Goal: Task Accomplishment & Management: Complete application form

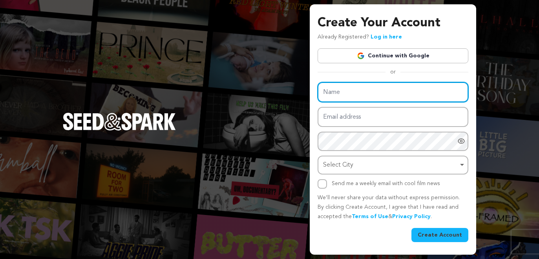
click at [365, 100] on input "Name" at bounding box center [392, 92] width 151 height 20
type input "[PERSON_NAME]"
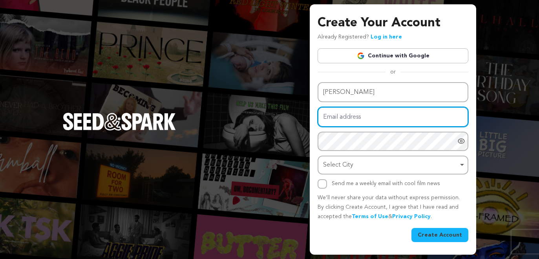
click at [363, 120] on input "Email address" at bounding box center [392, 117] width 151 height 20
type input "[EMAIL_ADDRESS][DOMAIN_NAME]"
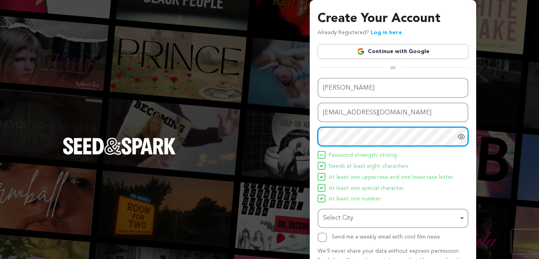
click at [366, 222] on div "Select City Remove item" at bounding box center [390, 217] width 135 height 11
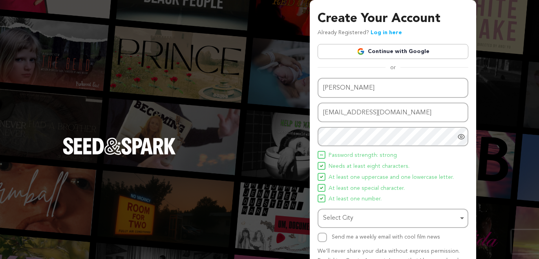
click at [350, 216] on div "Select City Remove item" at bounding box center [390, 217] width 135 height 11
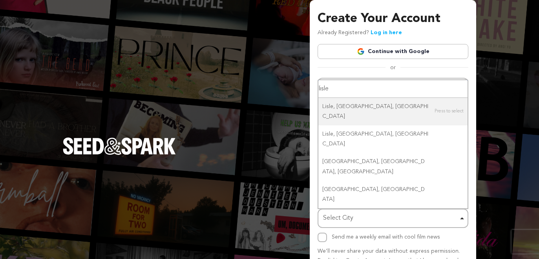
type input "Lisle"
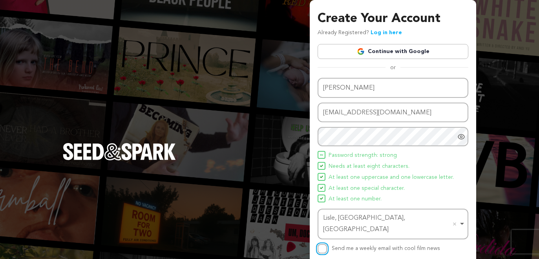
click at [323, 244] on input "Send me a weekly email with cool film news" at bounding box center [321, 248] width 9 height 9
checkbox input "true"
